Goal: Task Accomplishment & Management: Use online tool/utility

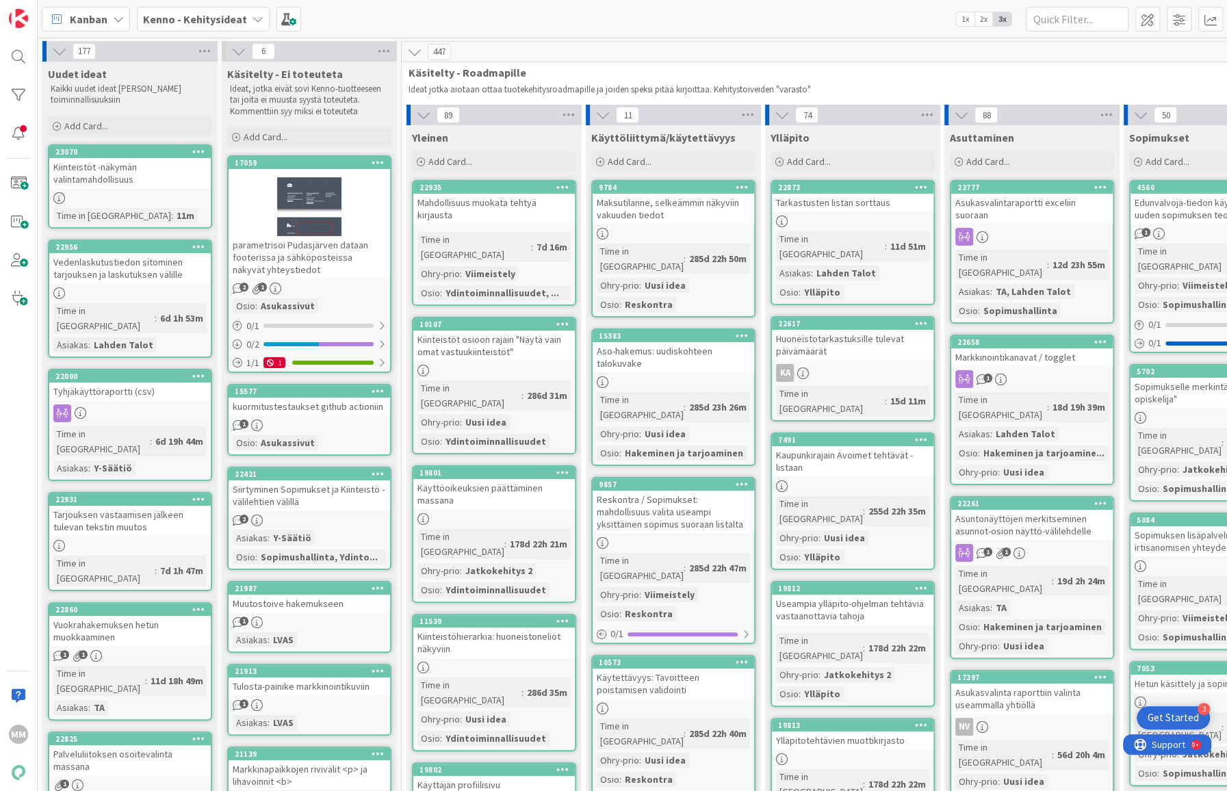
click at [154, 175] on div "Kiinteistöt -näkymän valintamahdollisuus" at bounding box center [130, 173] width 162 height 30
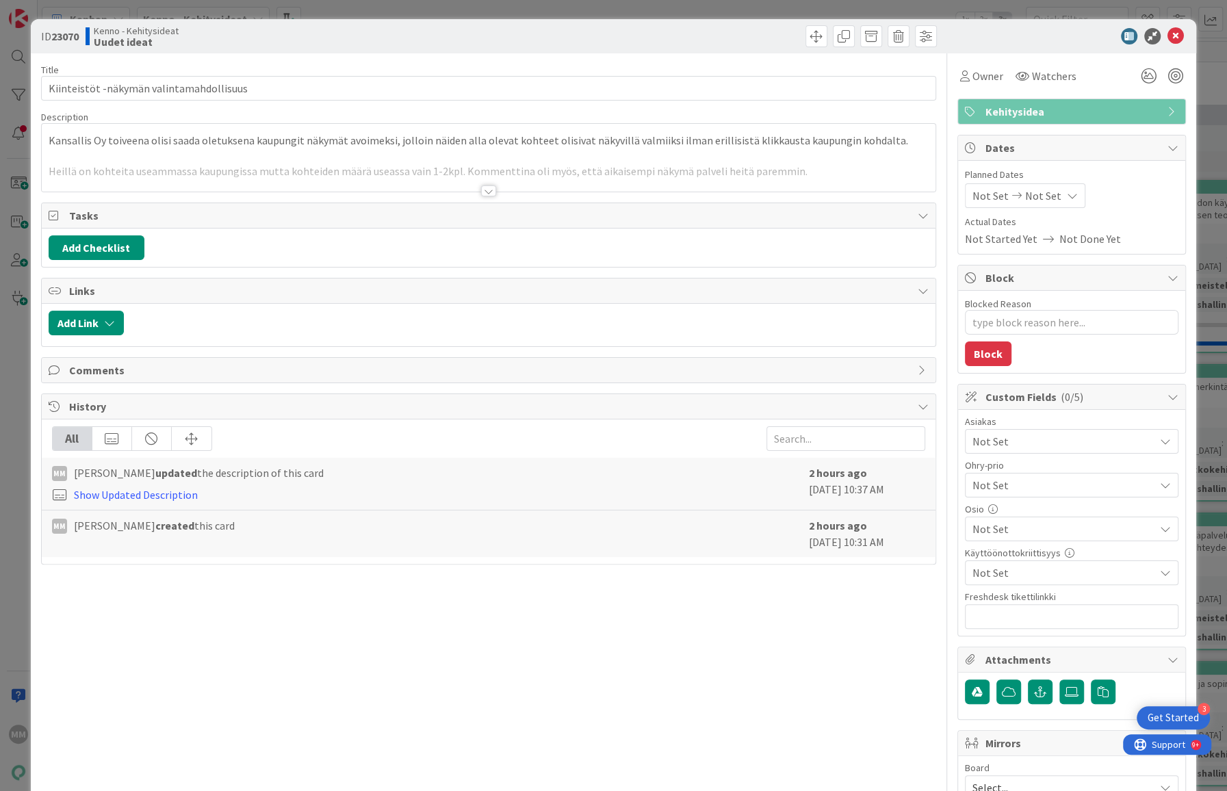
type textarea "x"
click at [1148, 438] on div "Not Set" at bounding box center [1072, 441] width 214 height 25
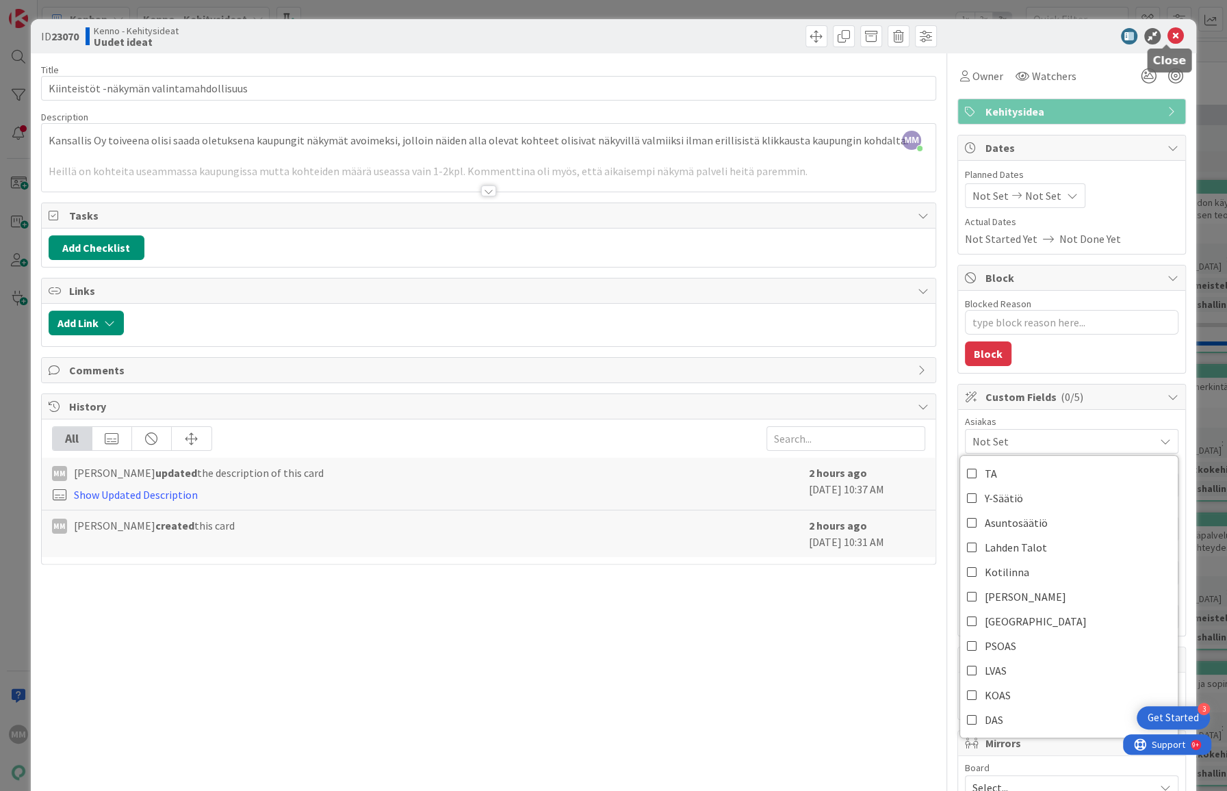
click at [1168, 34] on icon at bounding box center [1176, 36] width 16 height 16
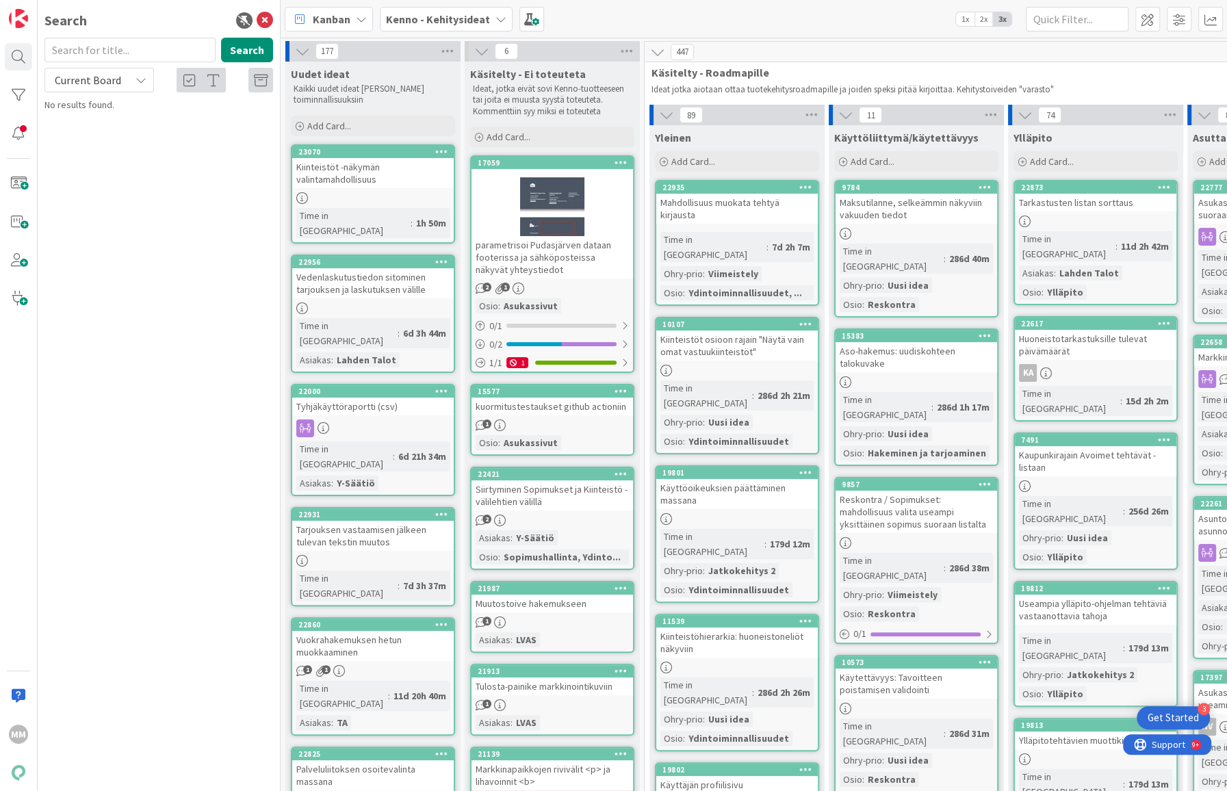
click at [342, 188] on link "23070 Kiinteistöt -näkymän valintamahdollisuus Time in [GEOGRAPHIC_DATA] : 1h 5…" at bounding box center [373, 193] width 164 height 99
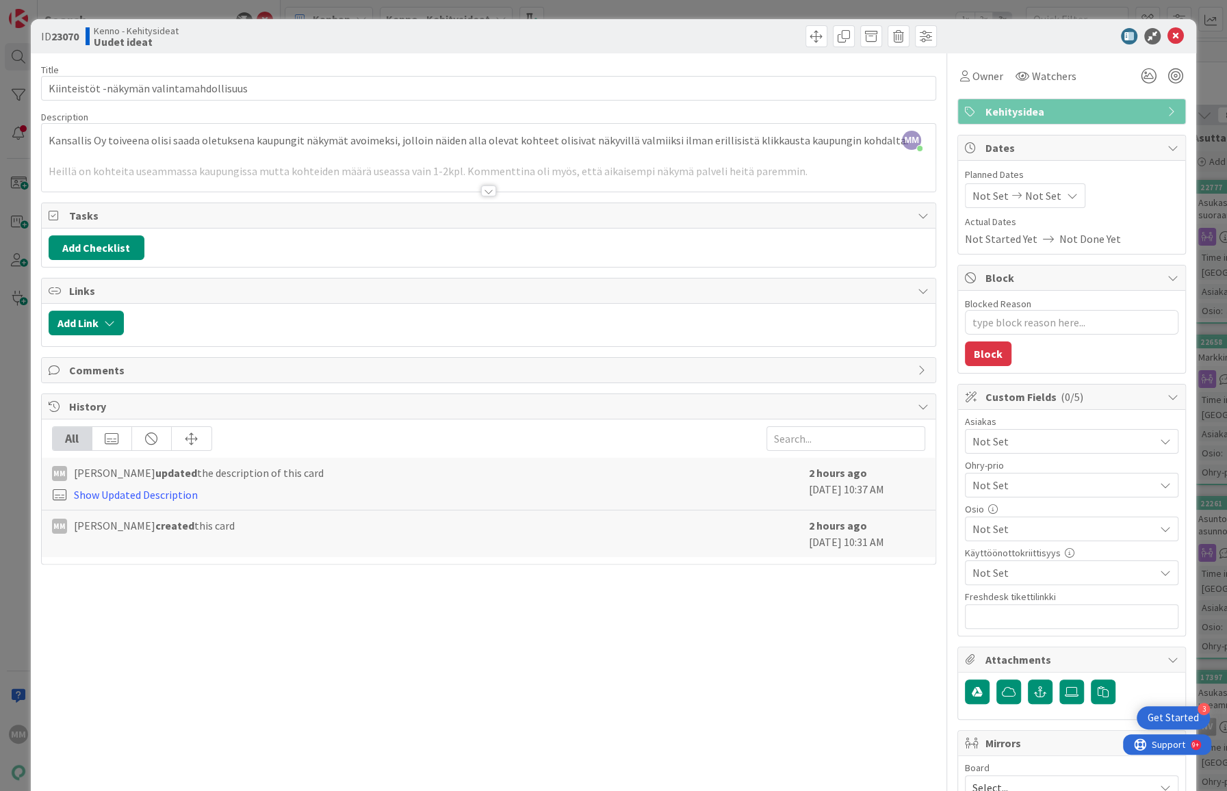
click at [1134, 443] on span "Not Set" at bounding box center [1064, 441] width 182 height 16
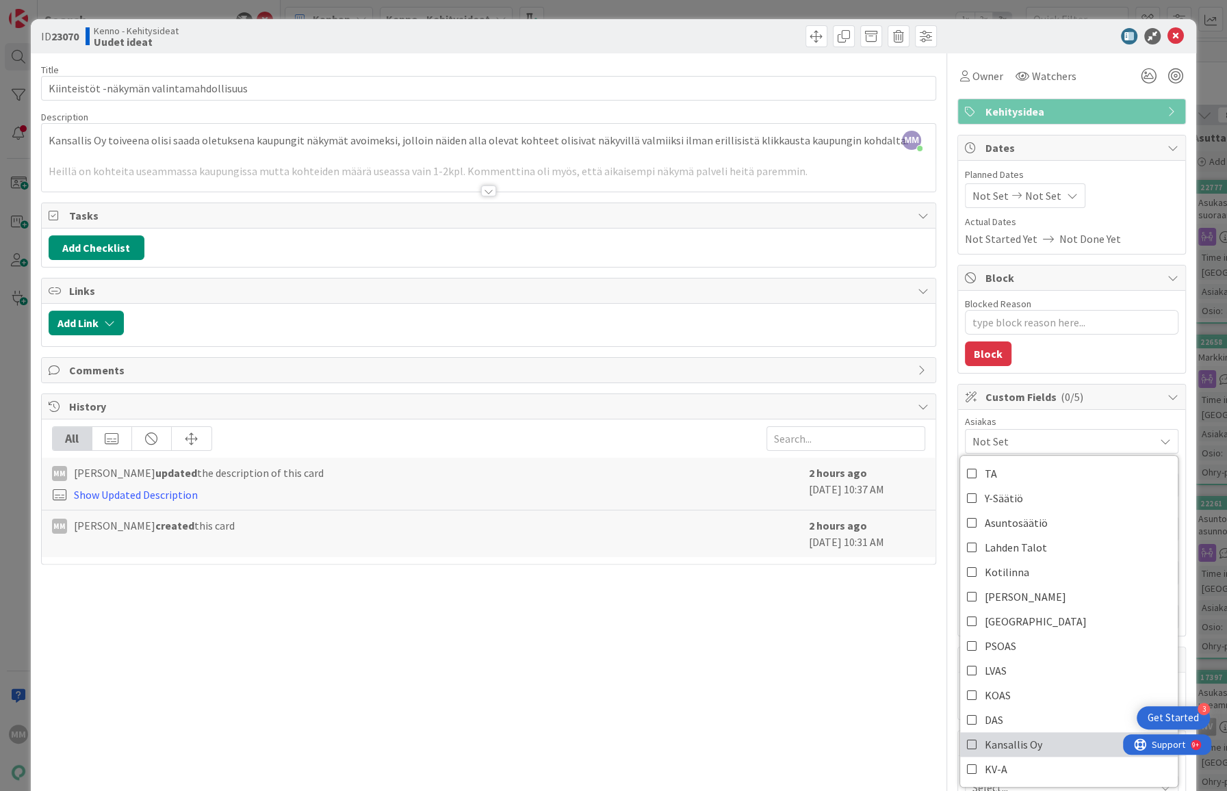
click at [994, 745] on span "Kansallis Oy" at bounding box center [1013, 744] width 57 height 21
type textarea "x"
click at [774, 686] on div "Title 40 / 128 Kiinteistöt -näkymän valintamahdollisuus Description MM Markus M…" at bounding box center [488, 592] width 895 height 1079
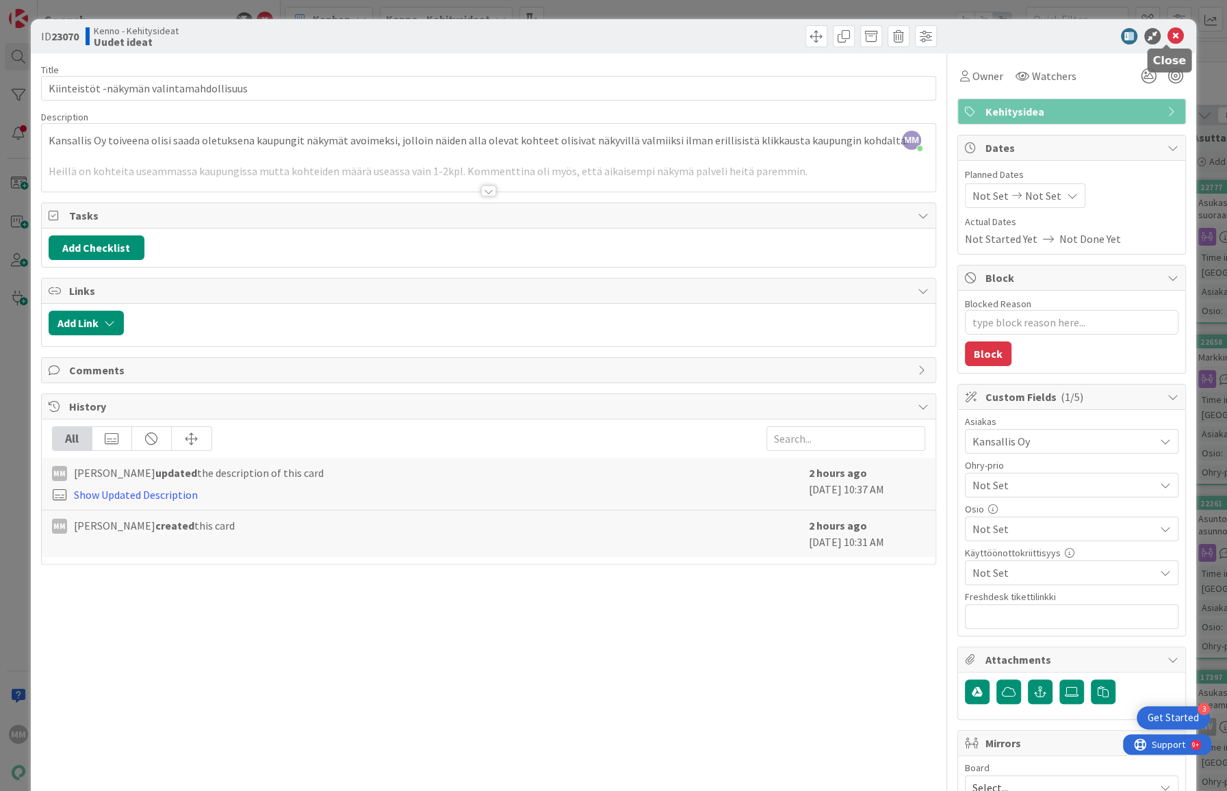
click at [1168, 33] on icon at bounding box center [1176, 36] width 16 height 16
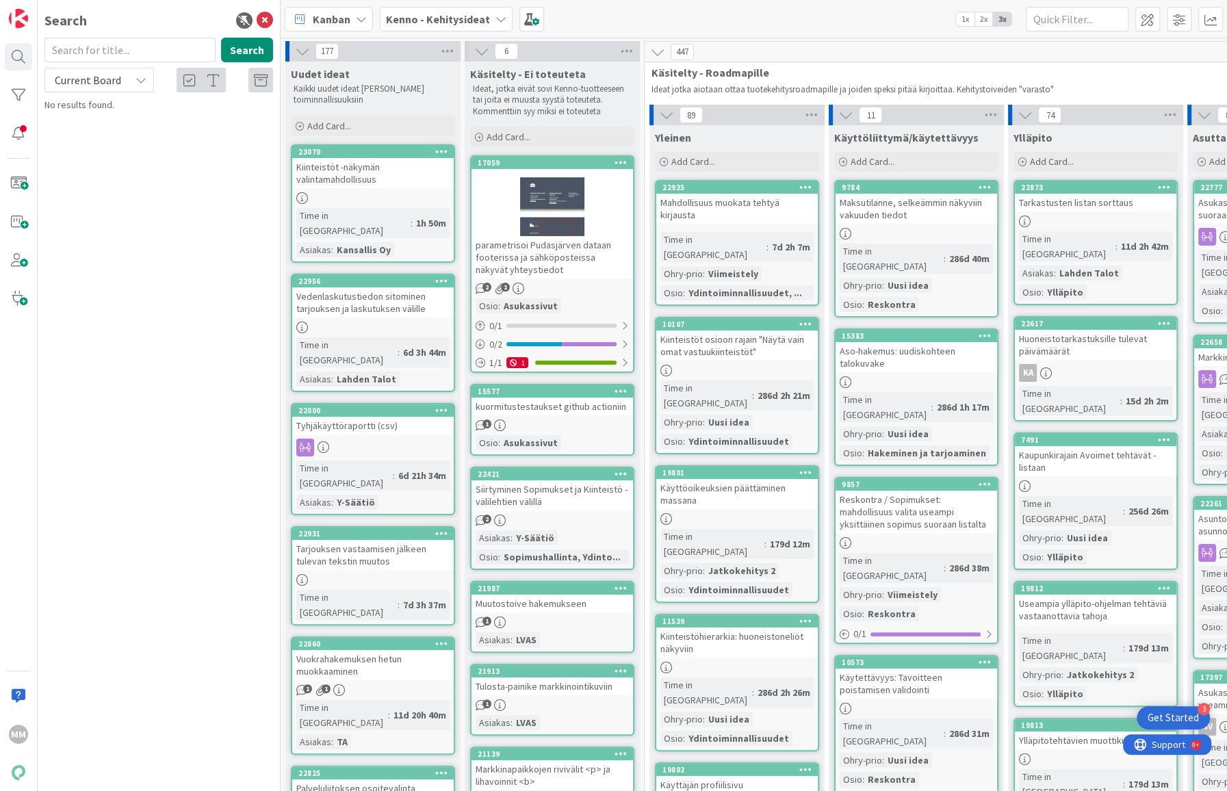
click at [152, 300] on div "Search Search Current Board No results found." at bounding box center [159, 395] width 243 height 791
